Goal: Task Accomplishment & Management: Use online tool/utility

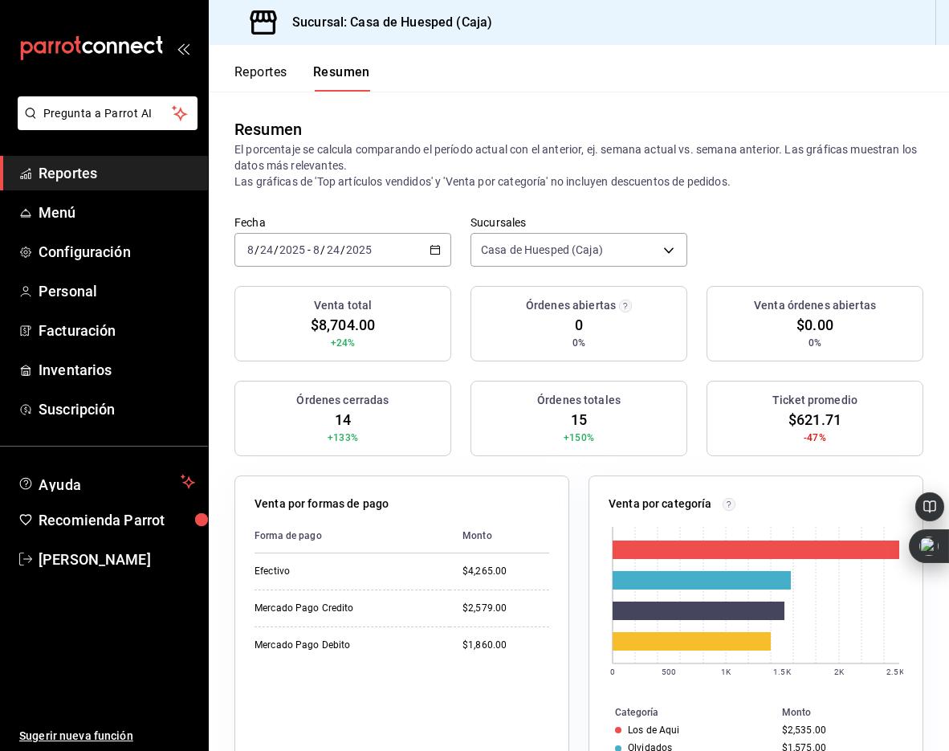
click at [138, 45] on icon "mailbox folders" at bounding box center [136, 47] width 12 height 12
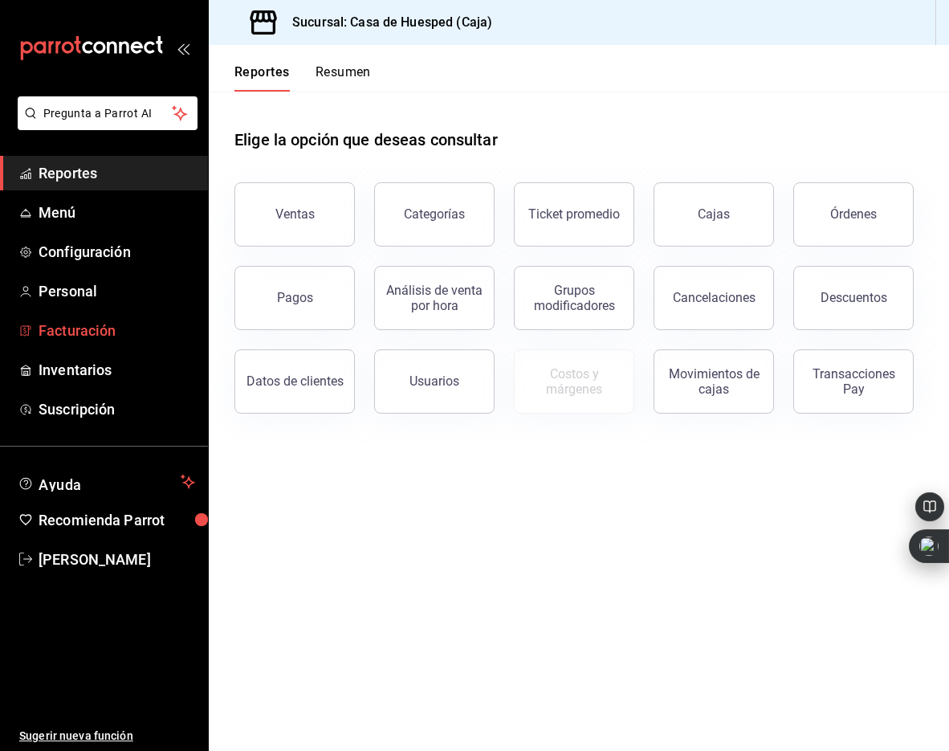
click at [94, 329] on span "Facturación" at bounding box center [117, 331] width 157 height 22
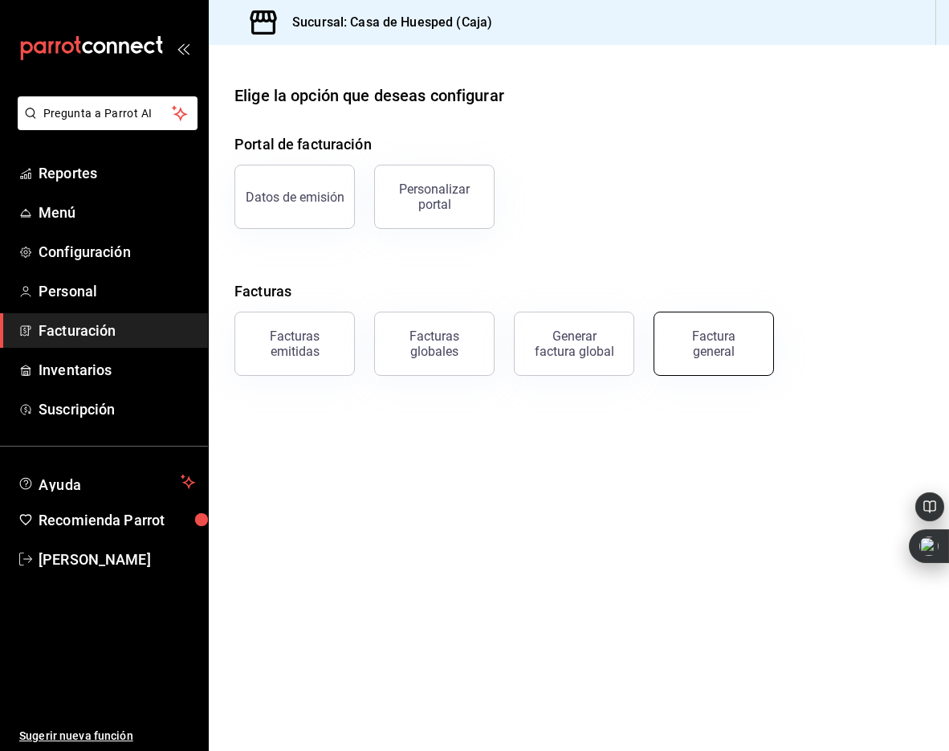
click at [707, 328] on button "Factura general" at bounding box center [714, 344] width 120 height 64
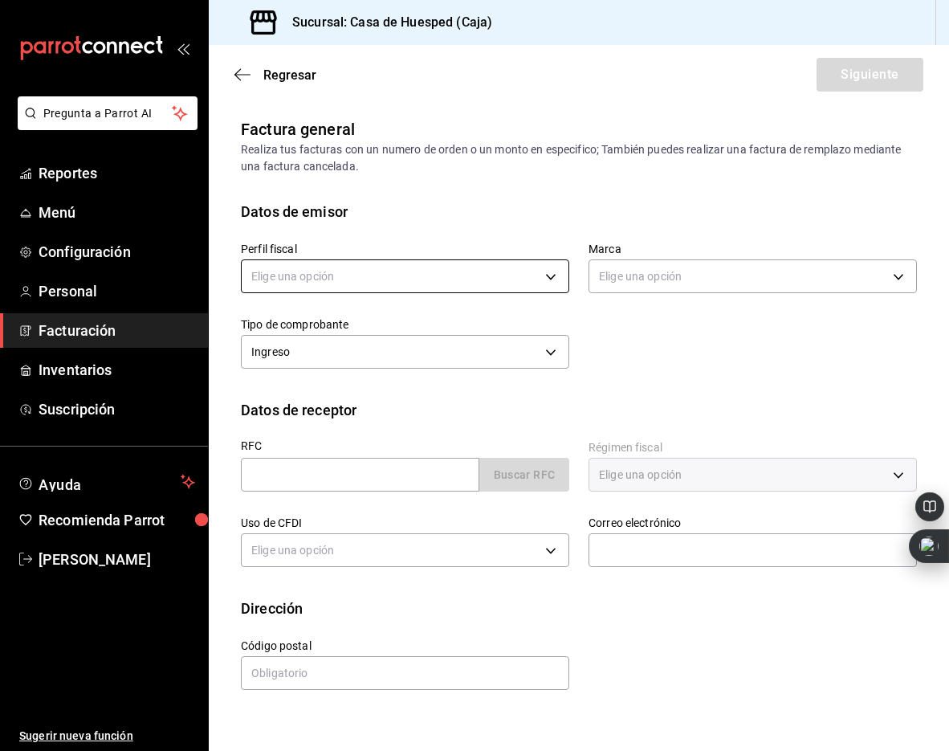
click at [403, 278] on body "Pregunta a Parrot AI Reportes Menú Configuración Personal Facturación Inventari…" at bounding box center [474, 375] width 949 height 751
click at [387, 221] on div at bounding box center [474, 375] width 949 height 751
click at [244, 74] on icon "button" at bounding box center [242, 74] width 16 height 14
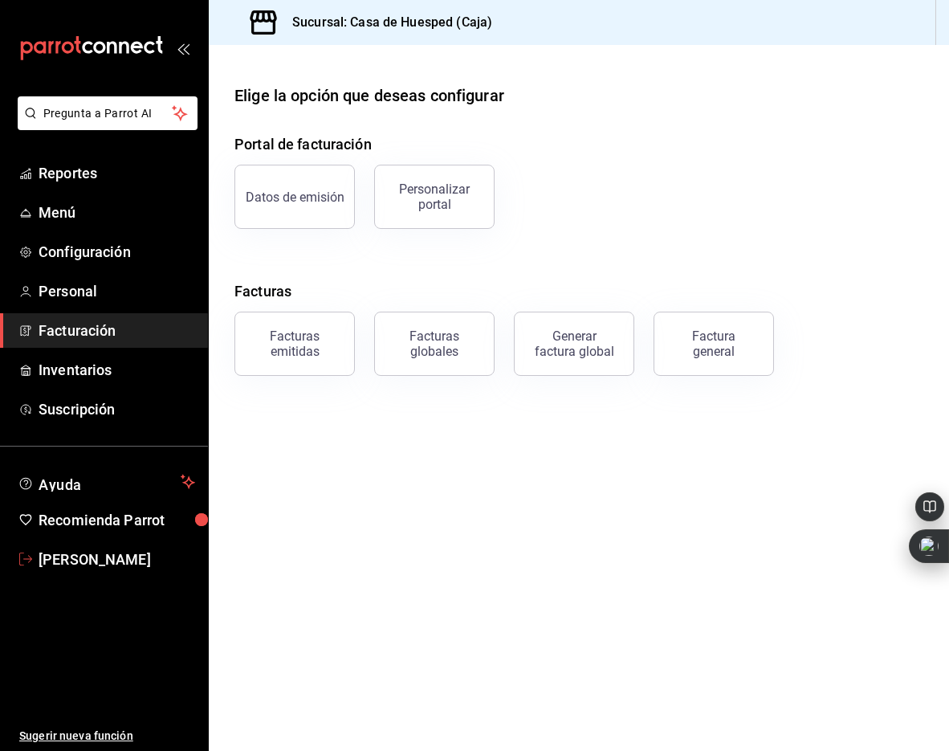
drag, startPoint x: 95, startPoint y: 561, endPoint x: 122, endPoint y: 558, distance: 27.5
click at [95, 561] on span "[PERSON_NAME]" at bounding box center [117, 559] width 157 height 22
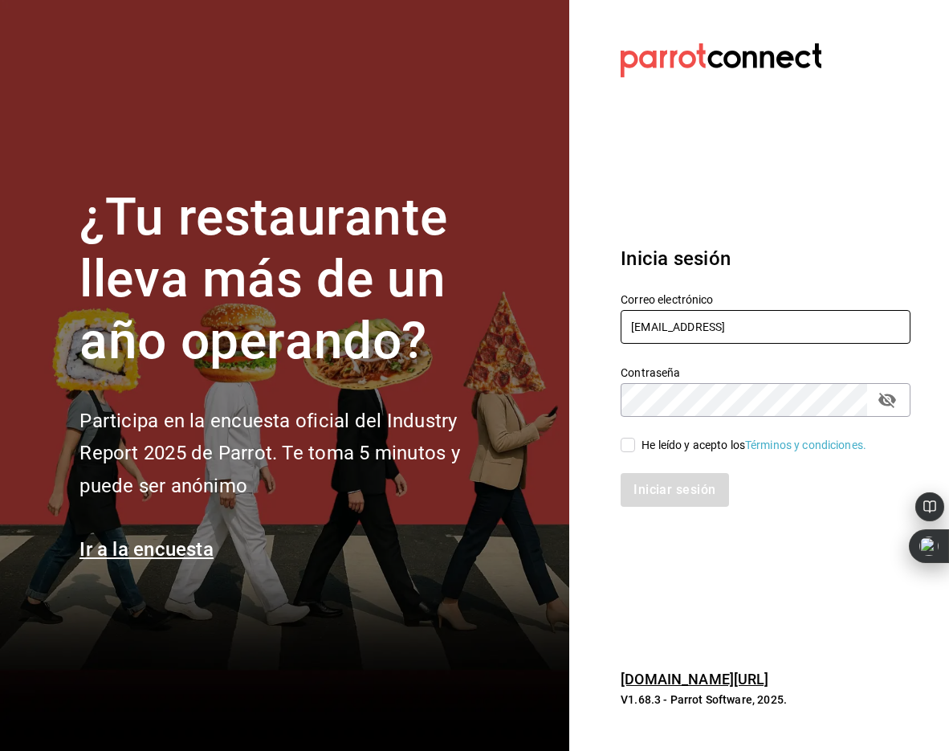
click at [789, 335] on input "oscarherrerab@me.comm" at bounding box center [766, 327] width 290 height 34
type input "oscarherrerab@me.com"
click at [629, 445] on input "He leído y acepto los Términos y condiciones." at bounding box center [628, 445] width 14 height 14
checkbox input "true"
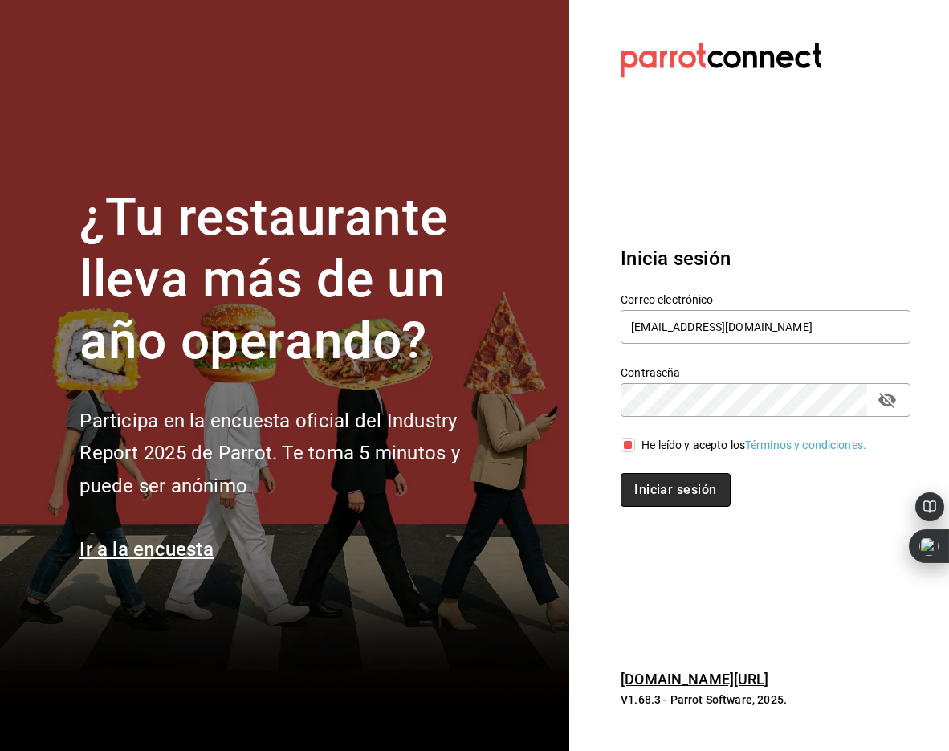
click at [652, 482] on button "Iniciar sesión" at bounding box center [675, 490] width 109 height 34
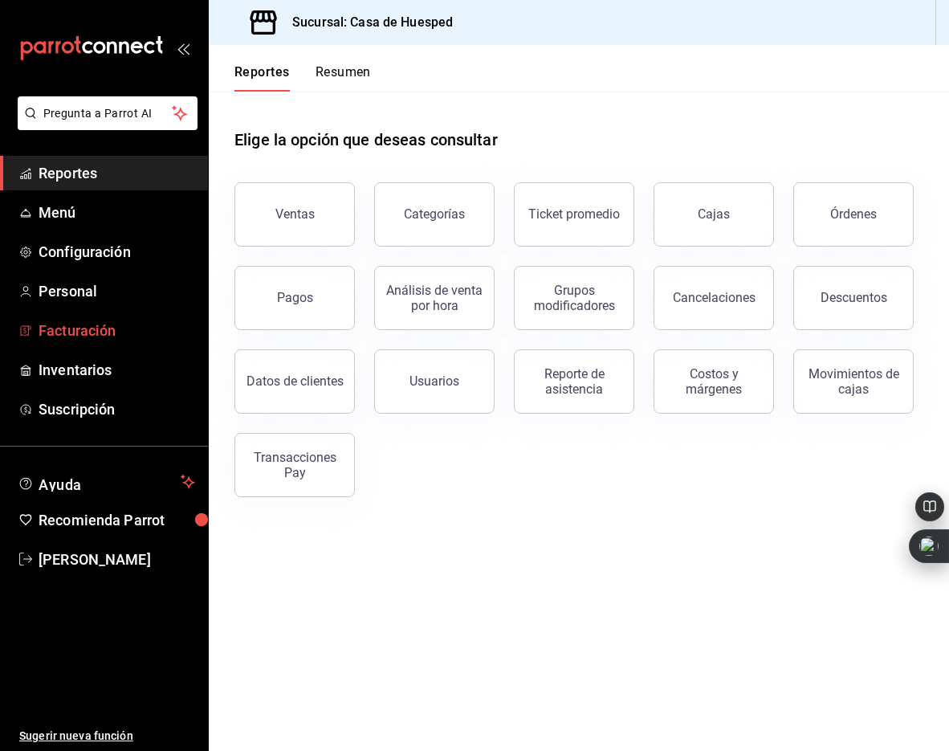
click at [96, 317] on link "Facturación" at bounding box center [104, 330] width 208 height 35
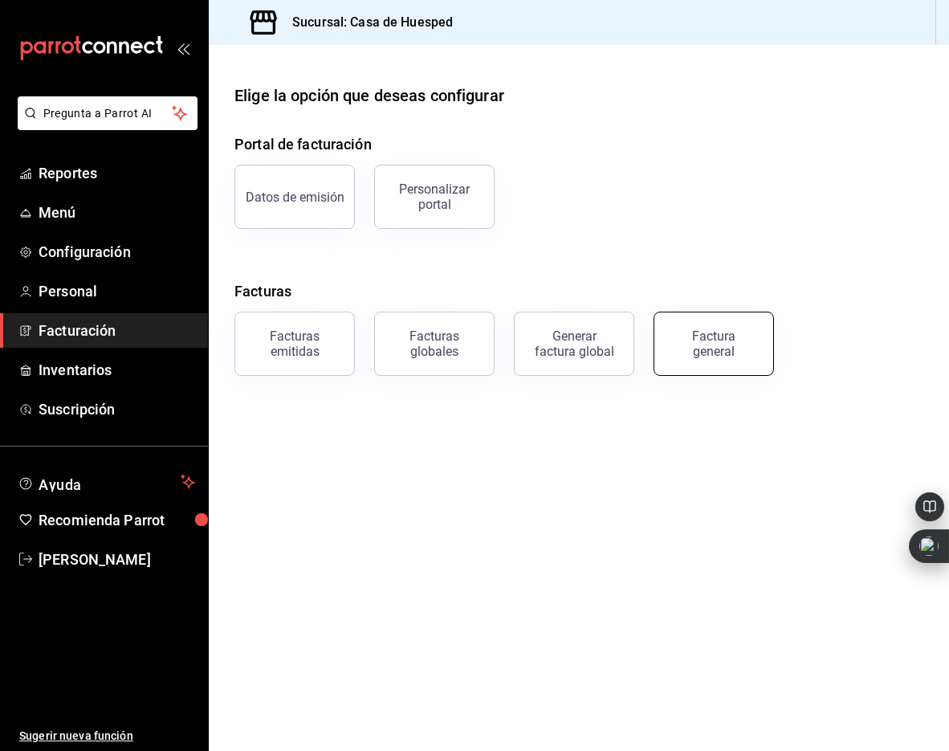
click at [759, 348] on button "Factura general" at bounding box center [714, 344] width 120 height 64
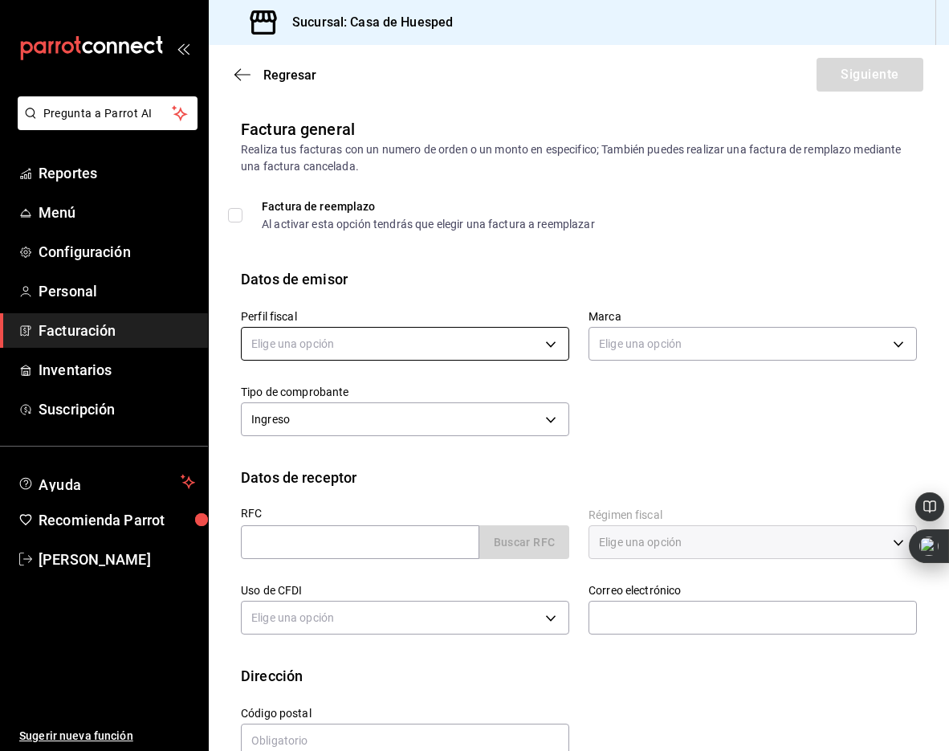
click at [511, 346] on body "Pregunta a Parrot AI Reportes Menú Configuración Personal Facturación Inventari…" at bounding box center [474, 375] width 949 height 751
click at [364, 414] on li "[PERSON_NAME]" at bounding box center [405, 425] width 327 height 30
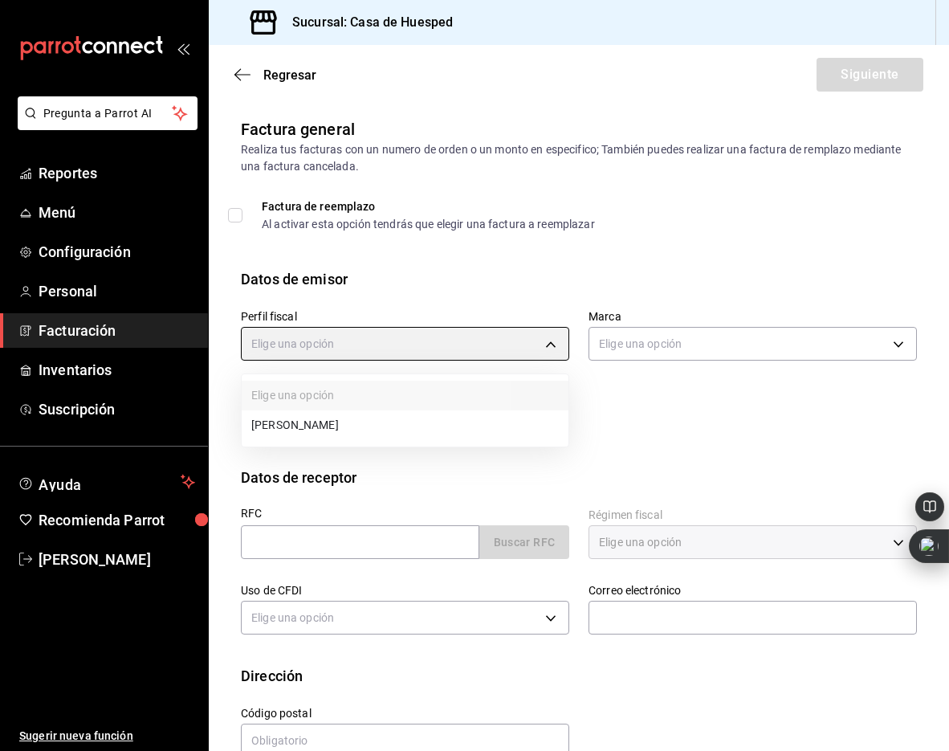
type input "5d0b8355-84ed-4ab5-8527-503e61b883e5"
type input "c16ab1b5-fb54-44a6-bdad-467be9a867be"
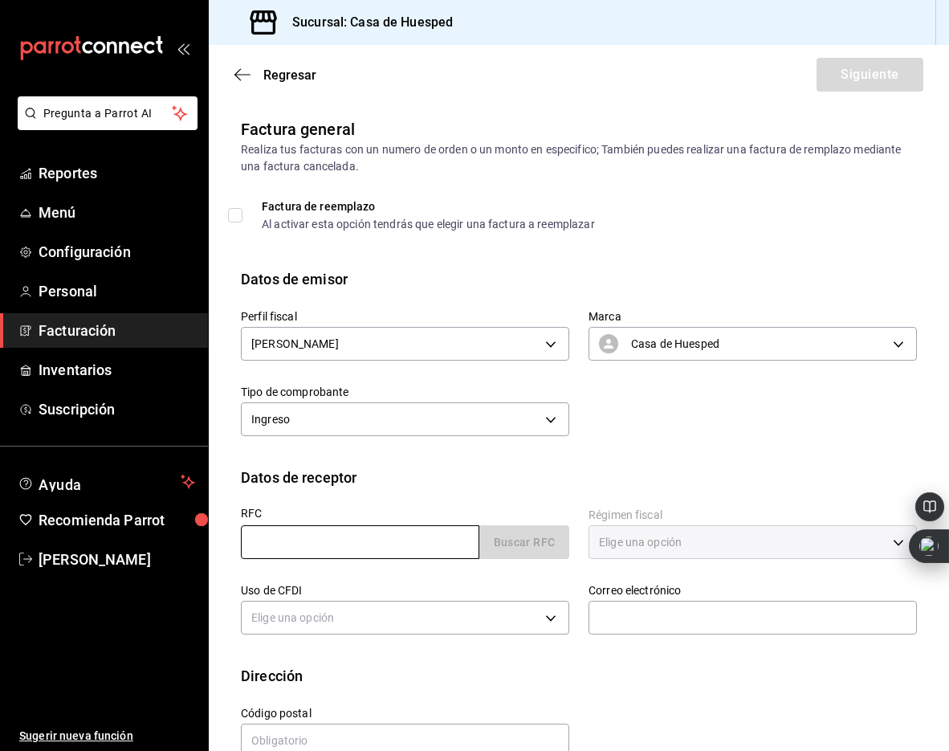
click at [291, 532] on input "text" at bounding box center [360, 542] width 238 height 34
paste input "LUC170804G98"
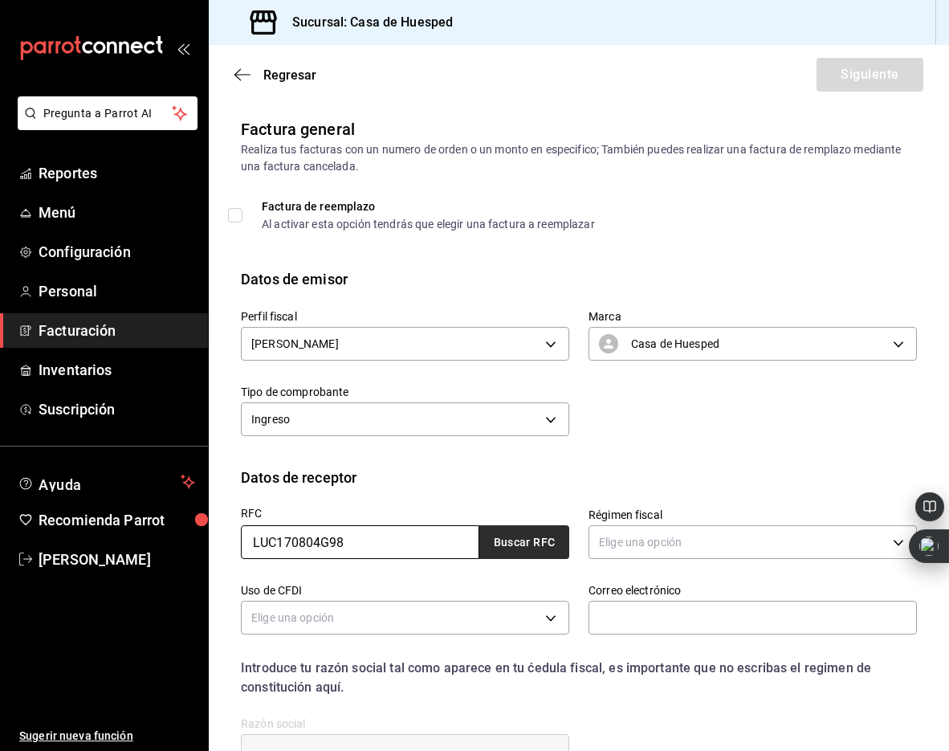
type input "LUC170804G98"
click at [487, 547] on button "Buscar RFC" at bounding box center [524, 542] width 90 height 34
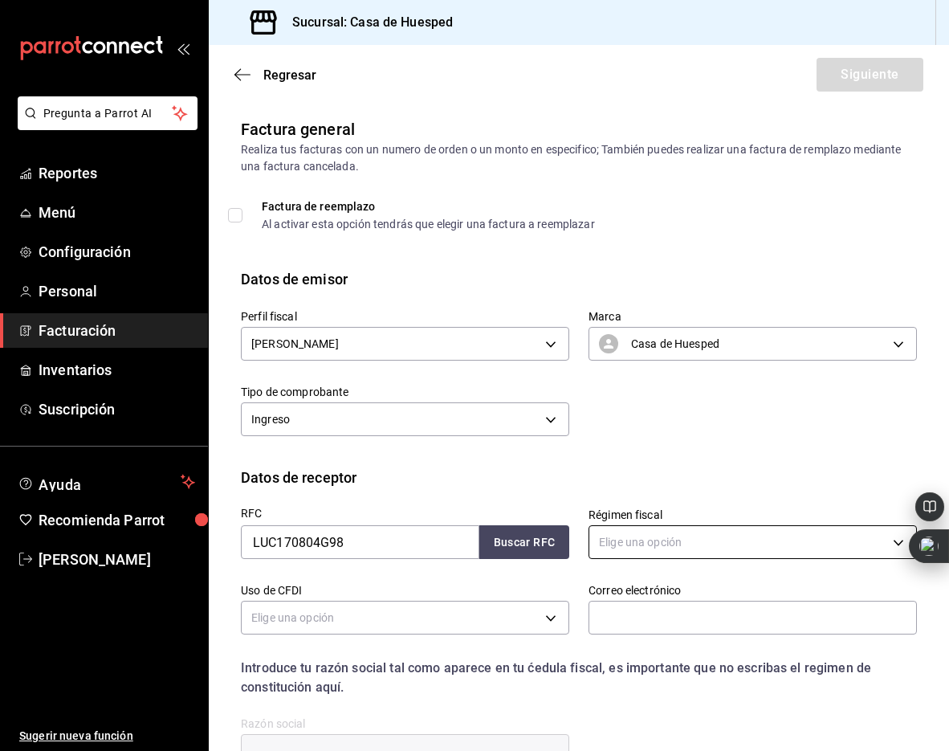
click at [642, 532] on body "Pregunta a Parrot AI Reportes Menú Configuración Personal Facturación Inventari…" at bounding box center [474, 375] width 949 height 751
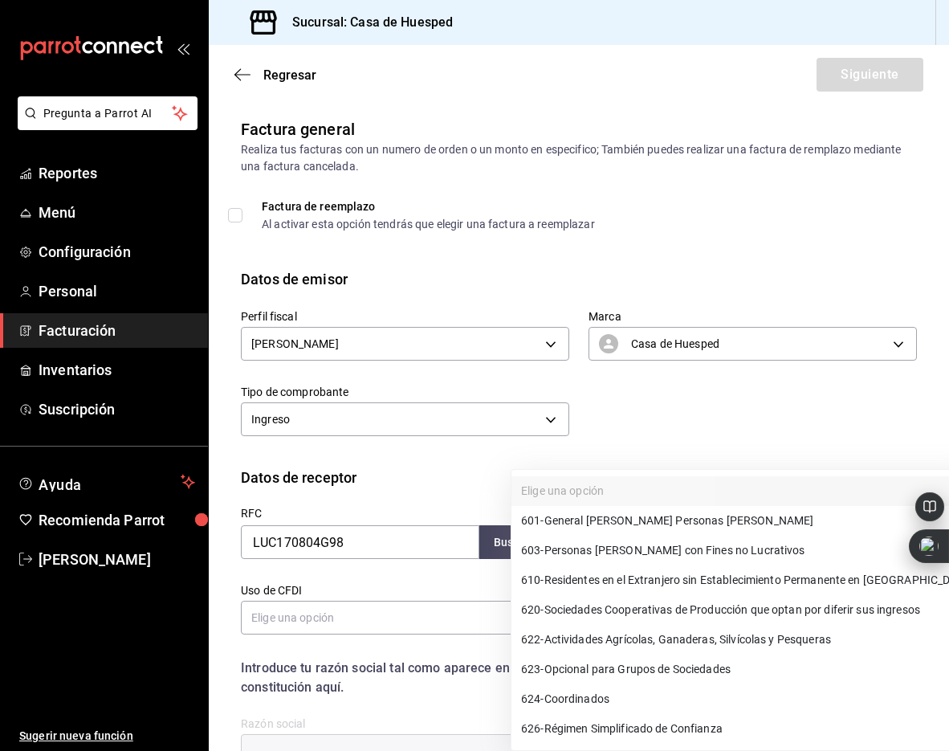
drag, startPoint x: 642, startPoint y: 524, endPoint x: 539, endPoint y: 556, distance: 107.7
click at [641, 524] on span "601 - General [PERSON_NAME] Personas [PERSON_NAME]" at bounding box center [667, 520] width 292 height 17
type input "601"
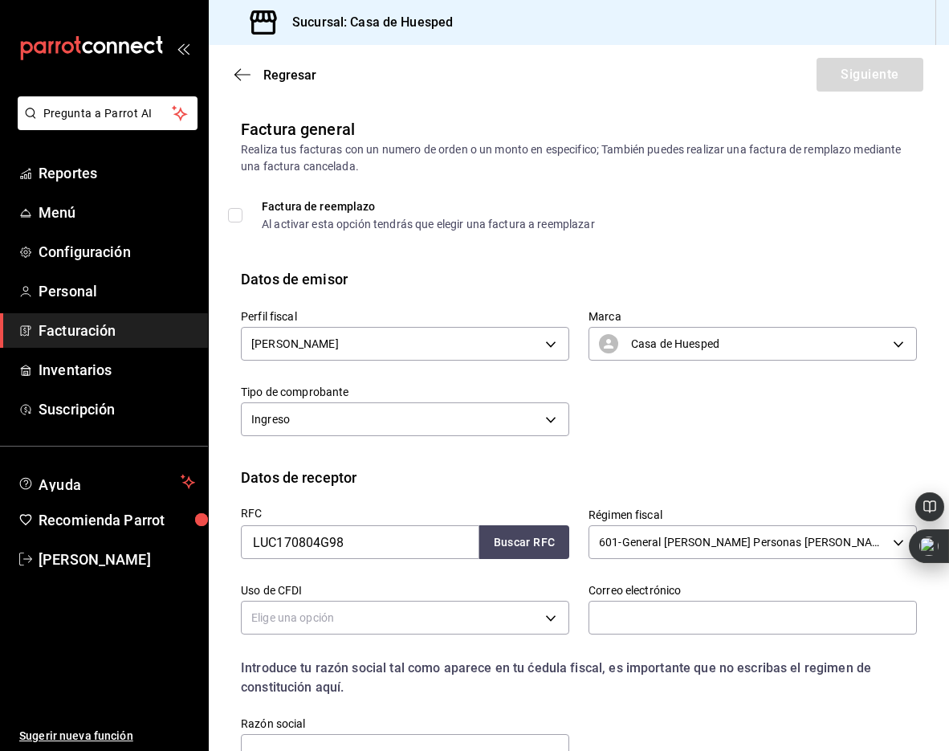
click at [311, 625] on body "Pregunta a Parrot AI Reportes Menú Configuración Personal Facturación Inventari…" at bounding box center [474, 375] width 949 height 751
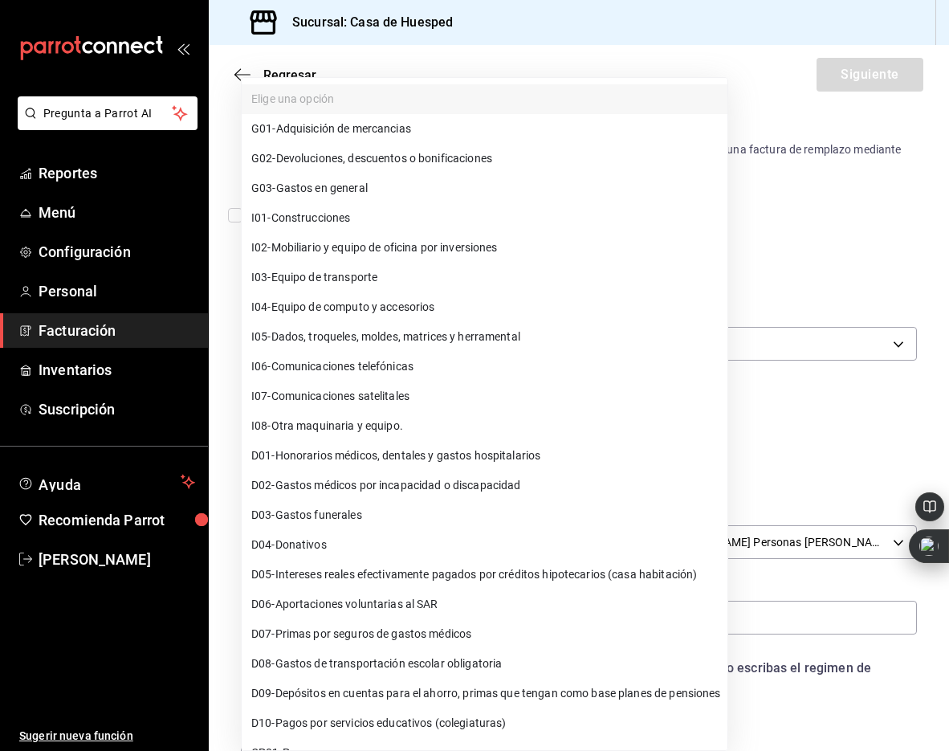
click at [345, 191] on span "G03 - Gastos en general" at bounding box center [309, 188] width 116 height 17
type input "G03"
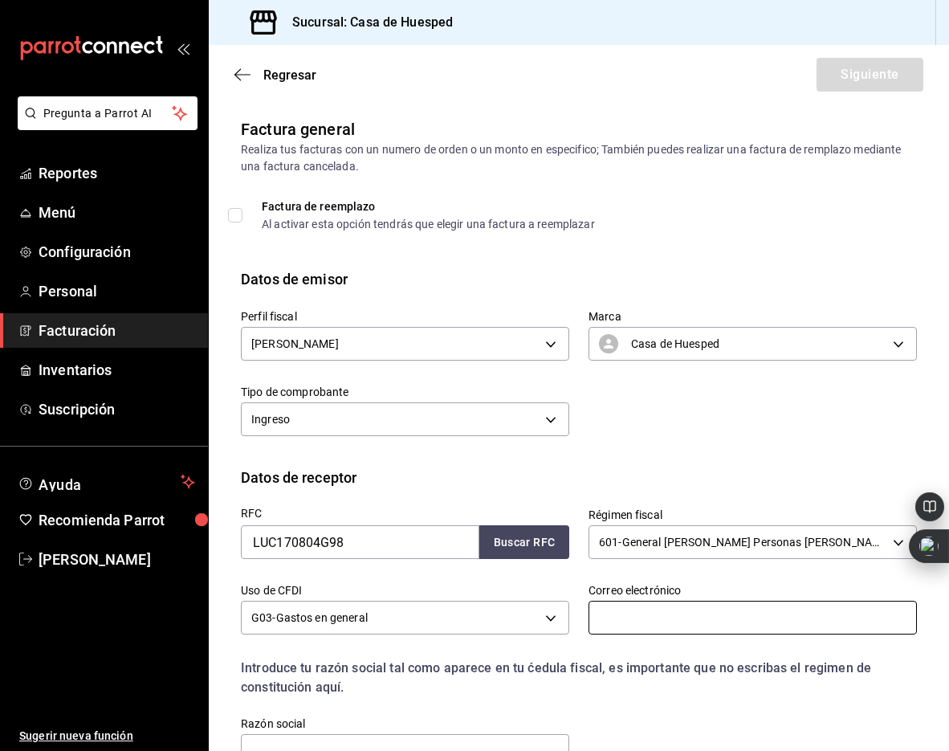
click at [634, 621] on input "text" at bounding box center [753, 618] width 328 height 34
paste input "[EMAIL_ADDRESS][DOMAIN_NAME]"
type input "[EMAIL_ADDRESS][DOMAIN_NAME]"
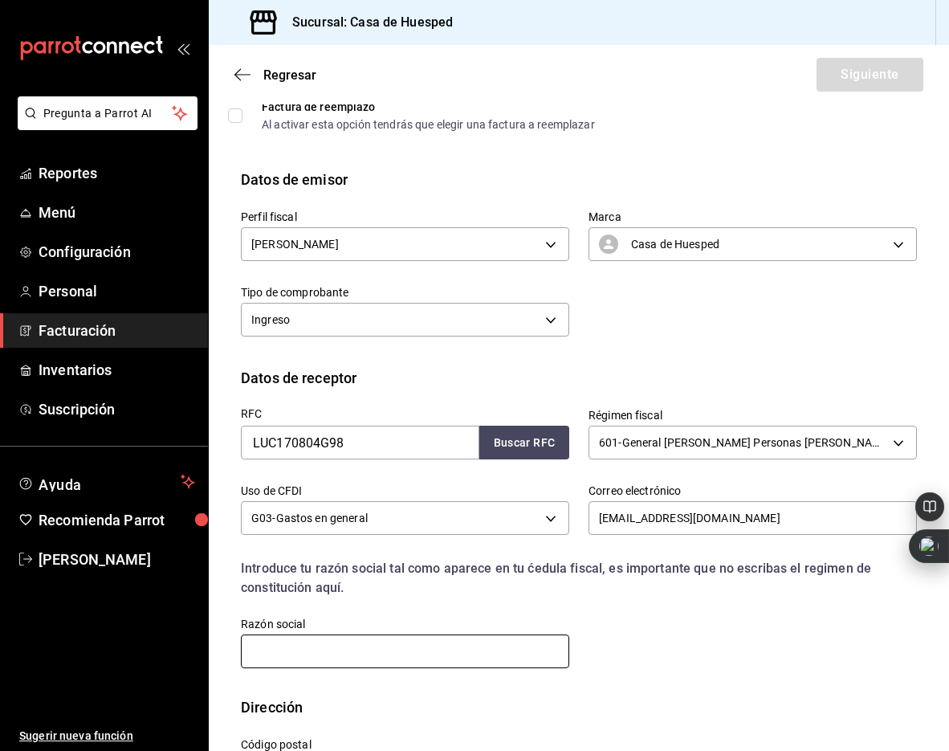
click at [299, 641] on input "text" at bounding box center [405, 651] width 328 height 34
paste input "LEVEL UP COACHING"
type input "LEVEL UP COACHING"
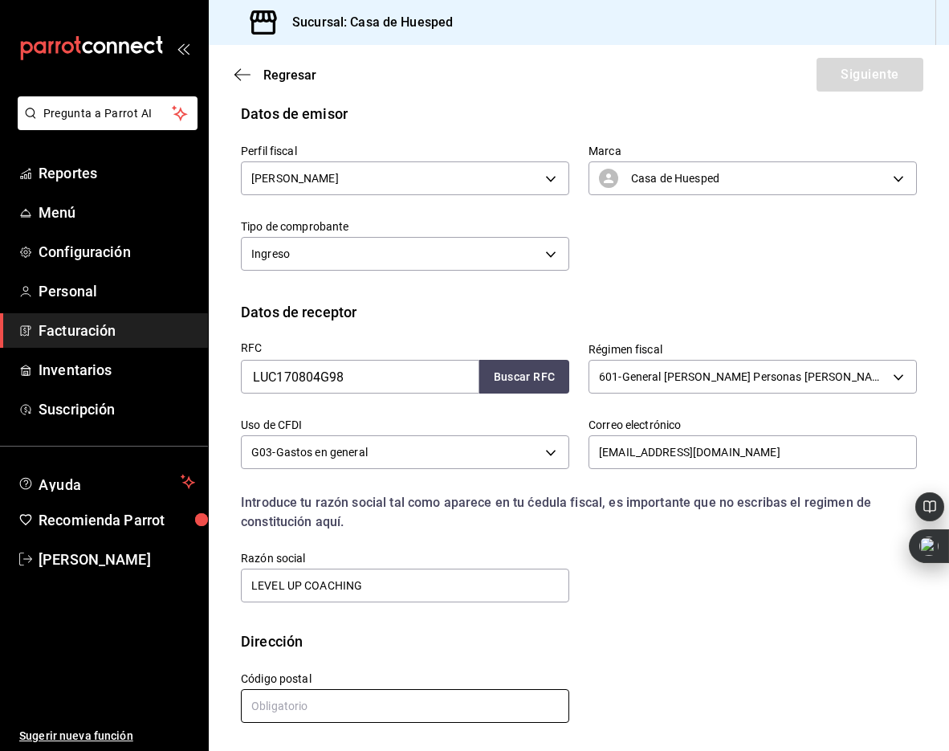
click at [370, 695] on input "text" at bounding box center [405, 706] width 328 height 34
type input "32505"
click at [874, 75] on button "Siguiente" at bounding box center [870, 75] width 107 height 34
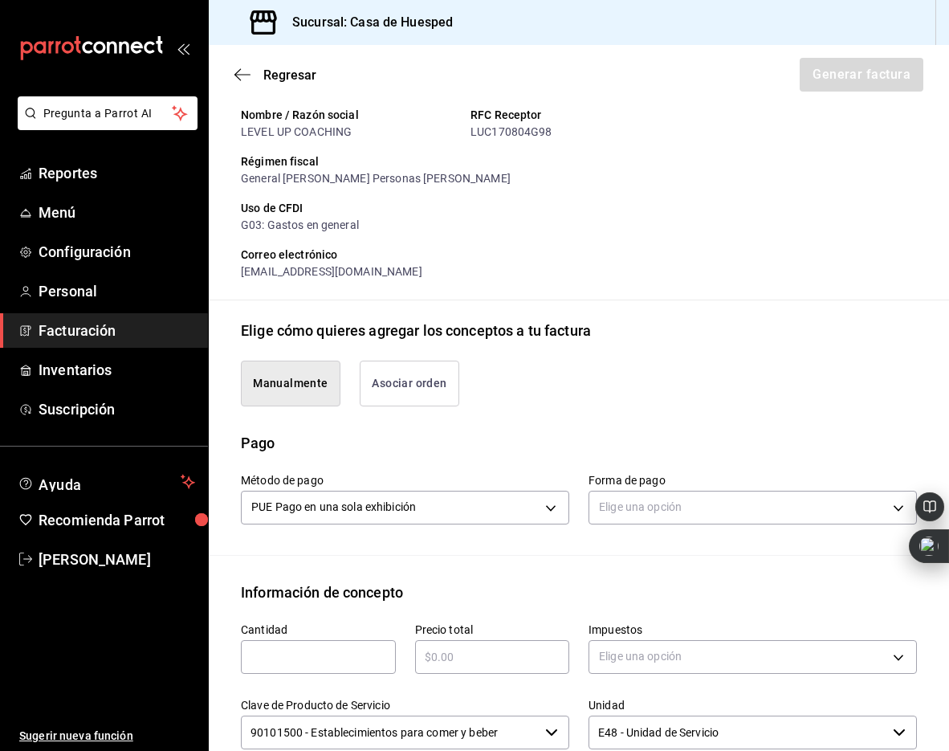
drag, startPoint x: 375, startPoint y: 383, endPoint x: 290, endPoint y: 383, distance: 85.1
click at [375, 383] on button "Asociar orden" at bounding box center [410, 384] width 100 height 46
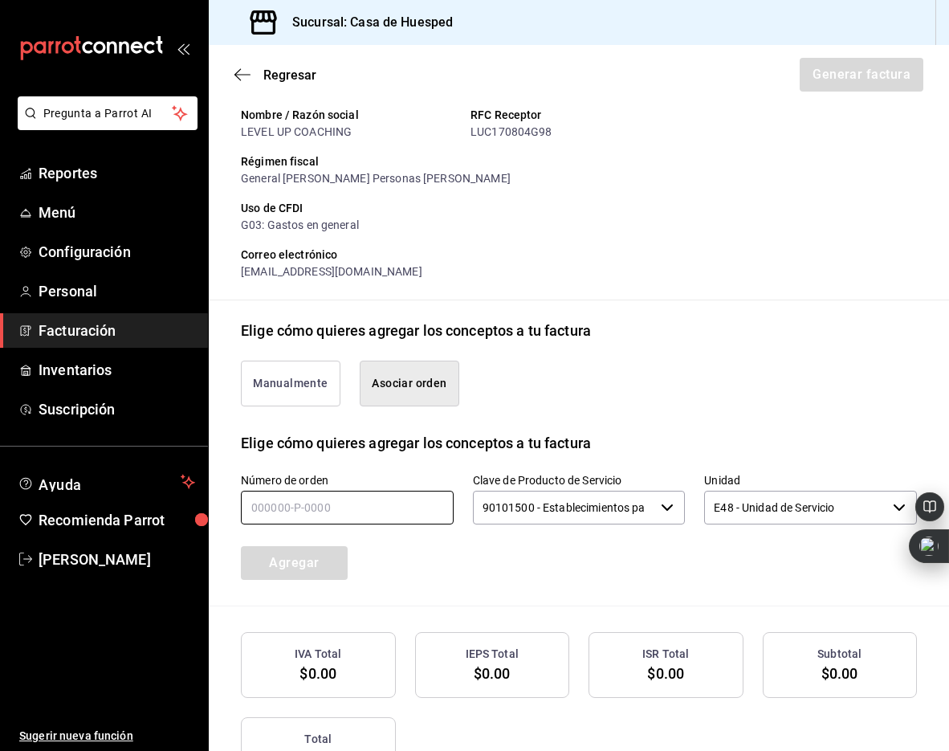
click at [294, 507] on input "text" at bounding box center [347, 508] width 213 height 34
type input "260825-p-0025"
click at [324, 556] on button "Agregar" at bounding box center [294, 563] width 107 height 34
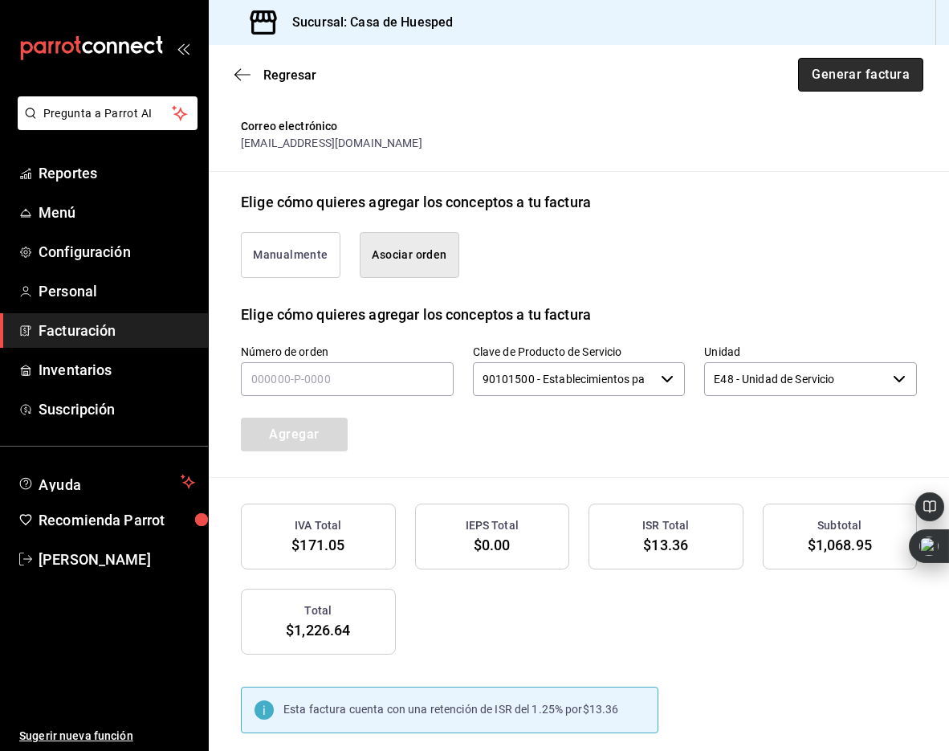
click at [868, 81] on button "Generar factura" at bounding box center [860, 75] width 125 height 34
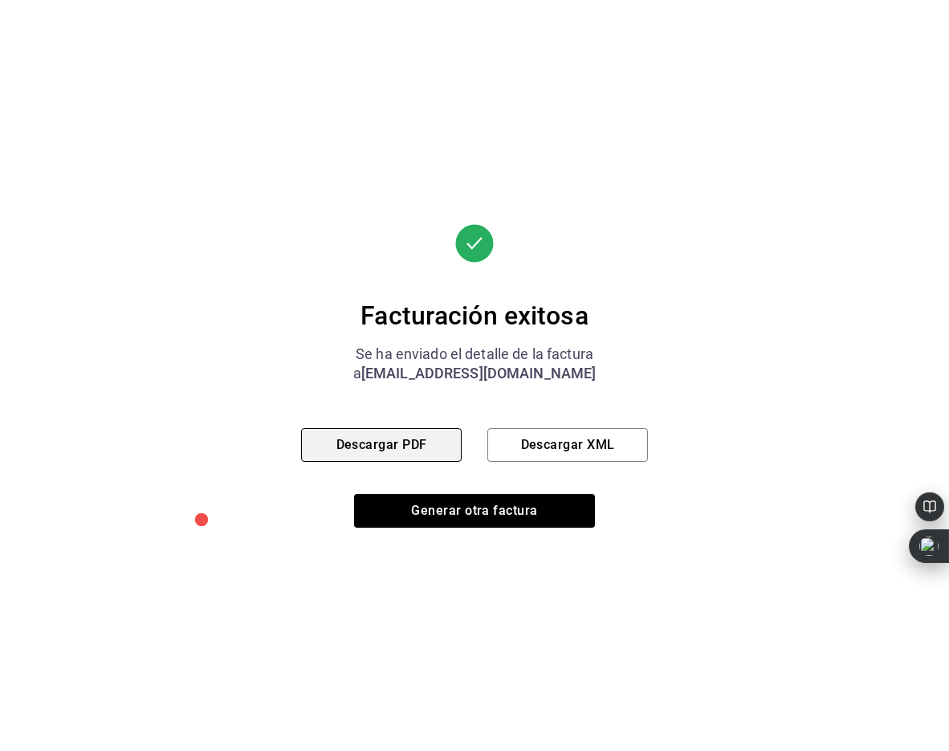
click at [420, 449] on button "Descargar PDF" at bounding box center [381, 445] width 161 height 34
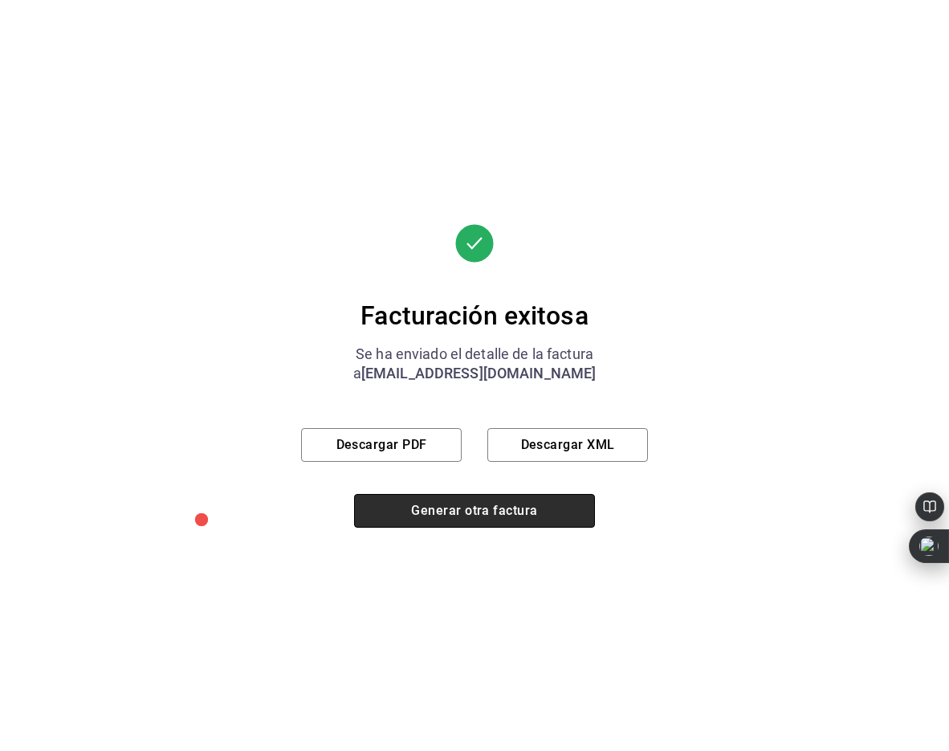
click at [450, 505] on button "Generar otra factura" at bounding box center [474, 511] width 241 height 34
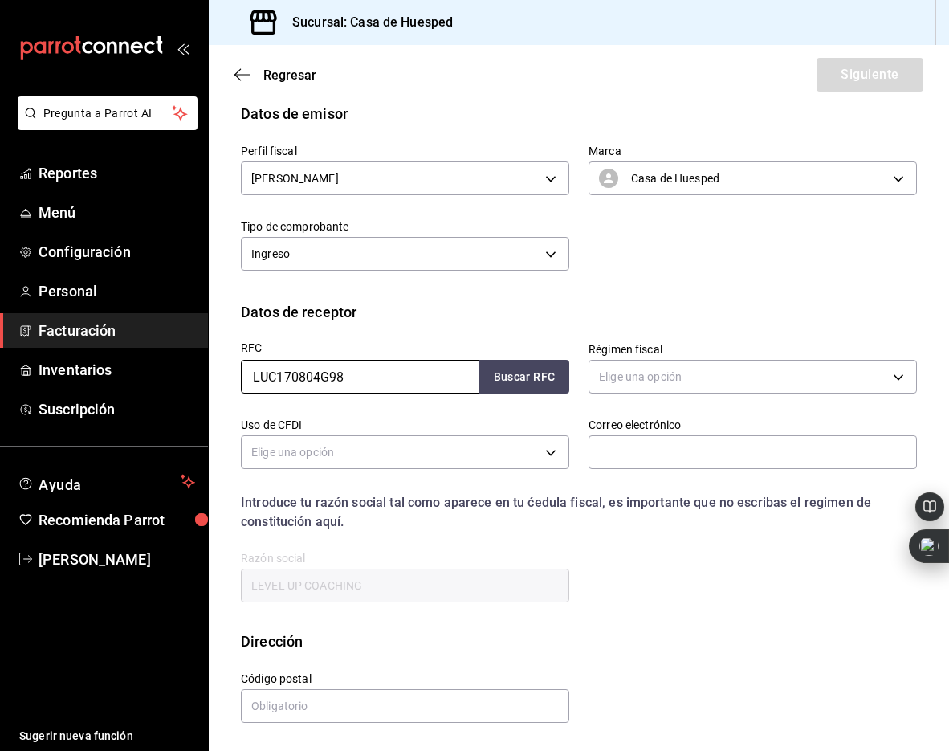
scroll to position [35, 0]
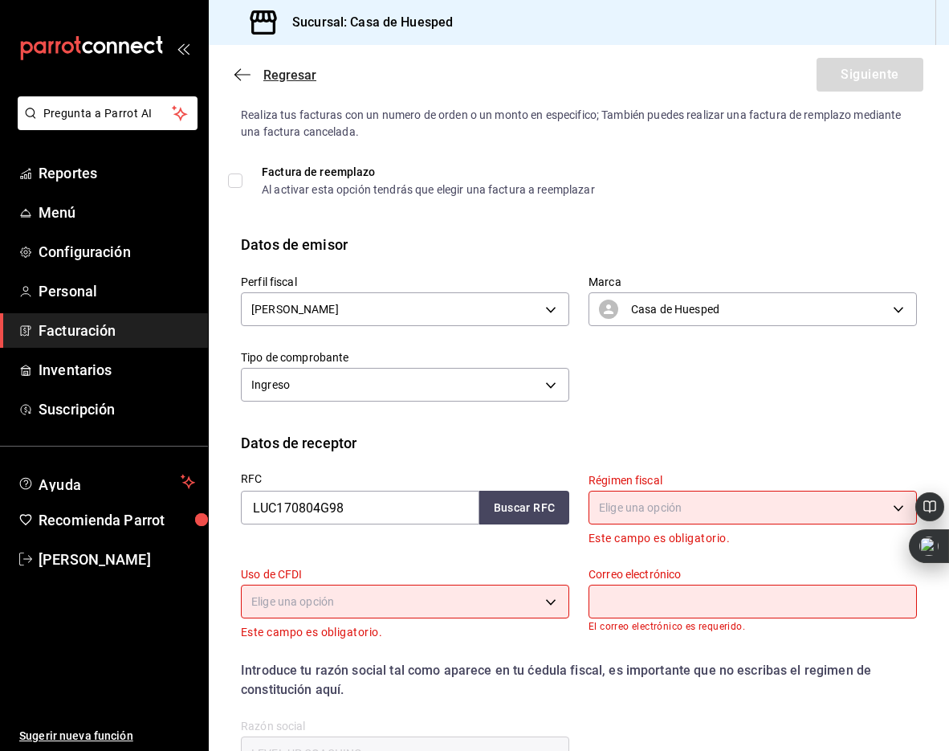
click at [239, 78] on icon "button" at bounding box center [237, 75] width 6 height 12
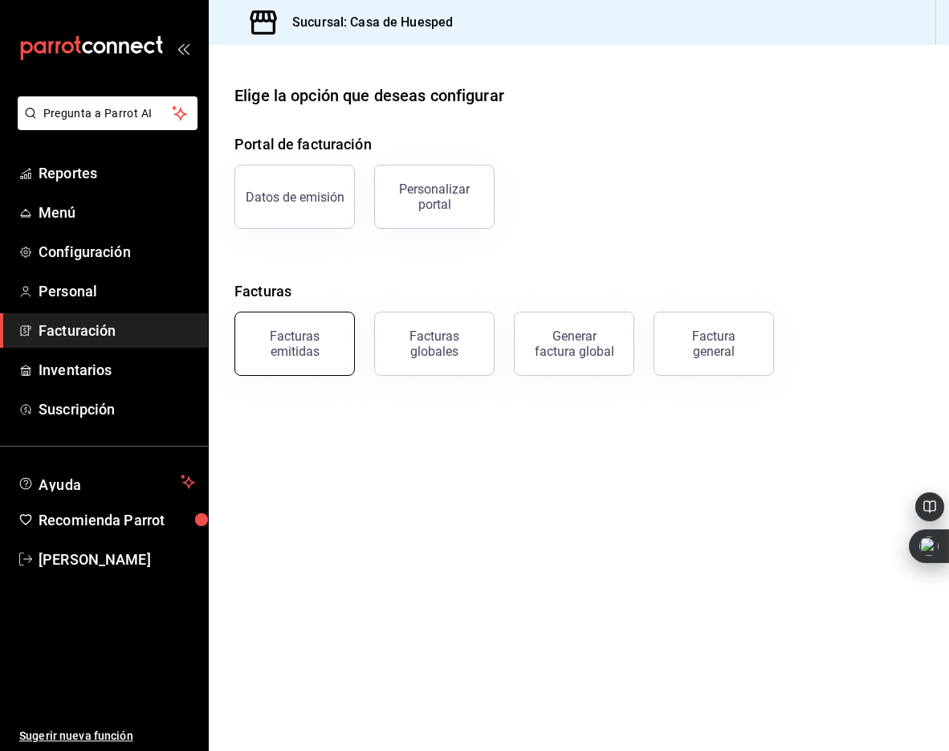
click at [286, 361] on button "Facturas emitidas" at bounding box center [294, 344] width 120 height 64
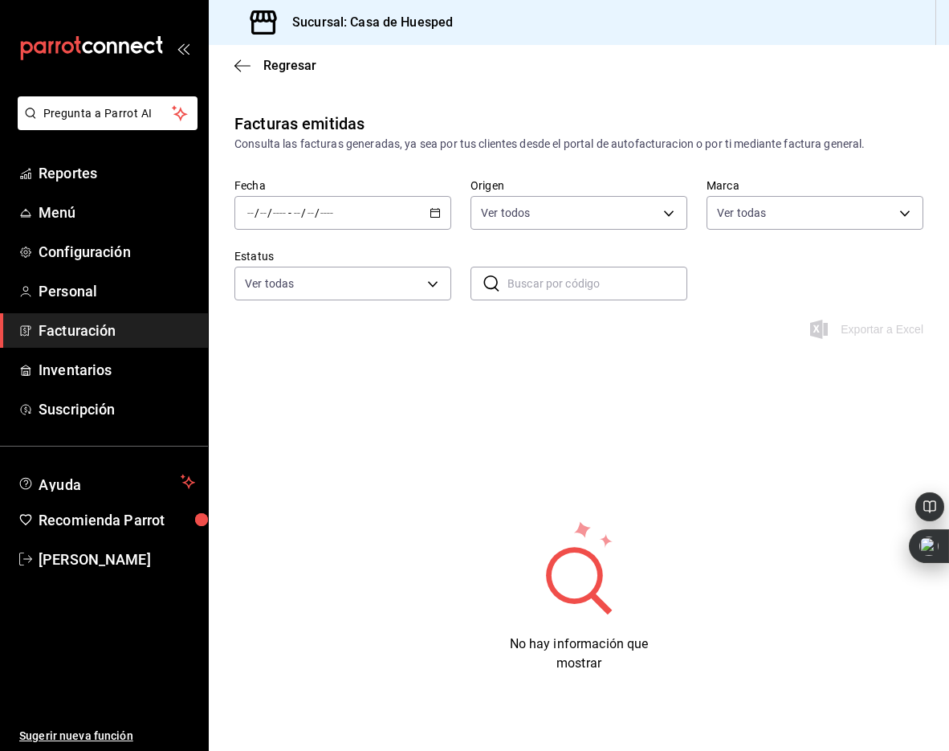
type input "c16ab1b5-fb54-44a6-bdad-467be9a867be,7687bab3-35b9-4369-bd97-6f7970168f30"
click at [349, 219] on div "/ / - / /" at bounding box center [342, 213] width 217 height 34
click at [317, 264] on span "Hoy" at bounding box center [310, 261] width 124 height 17
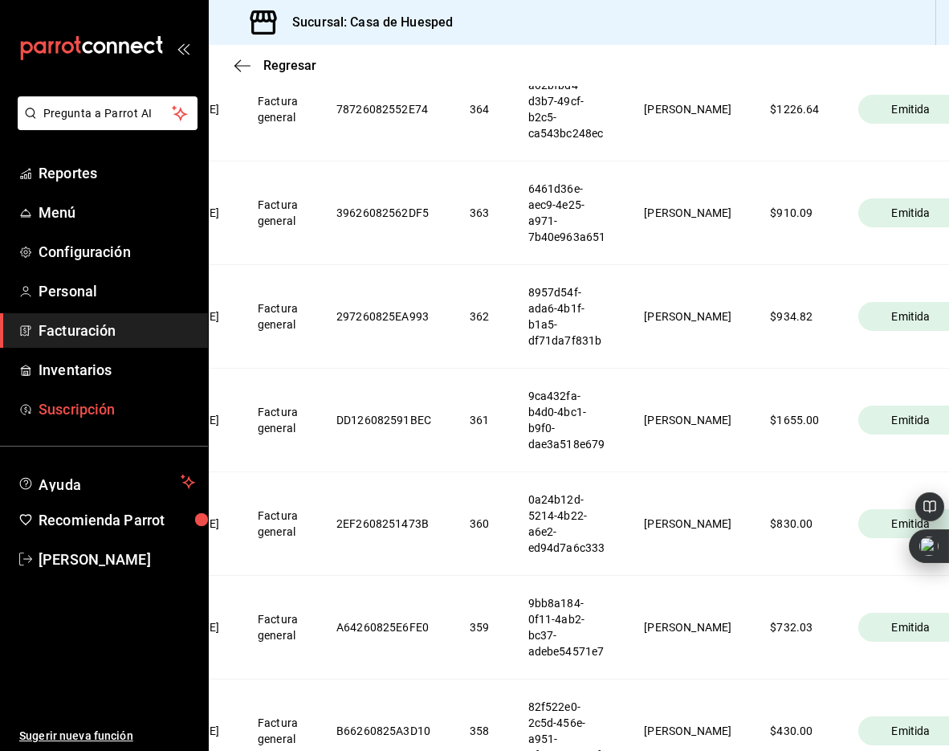
scroll to position [0, 194]
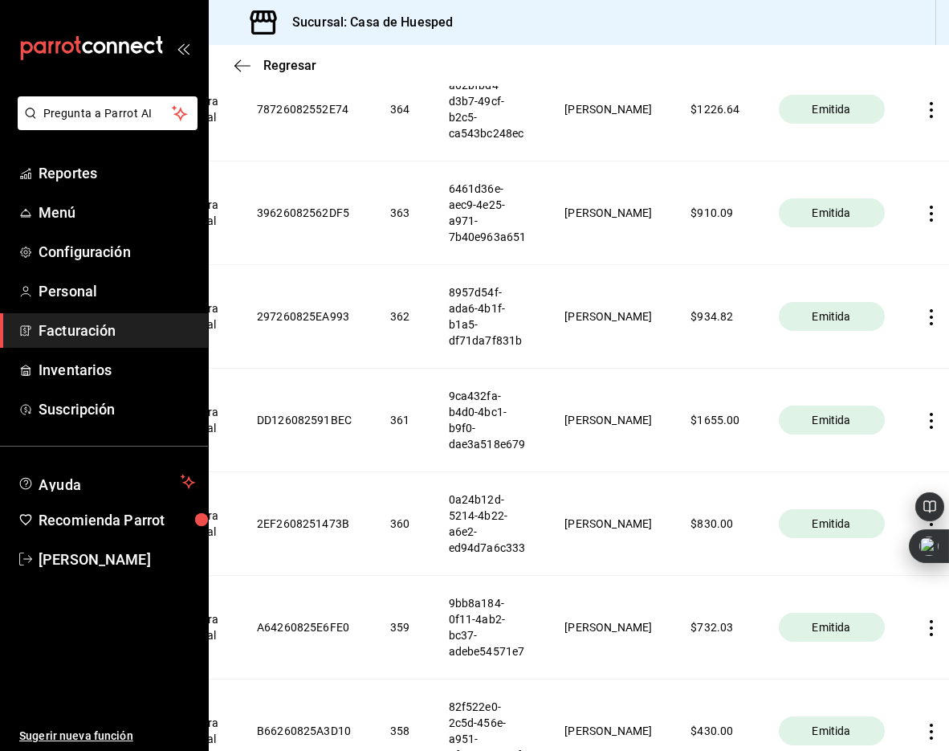
click at [923, 316] on icon "button" at bounding box center [931, 317] width 16 height 16
click at [879, 314] on div "Descargar XML" at bounding box center [865, 318] width 78 height 13
click at [923, 313] on icon "button" at bounding box center [931, 317] width 16 height 16
